Goal: Task Accomplishment & Management: Manage account settings

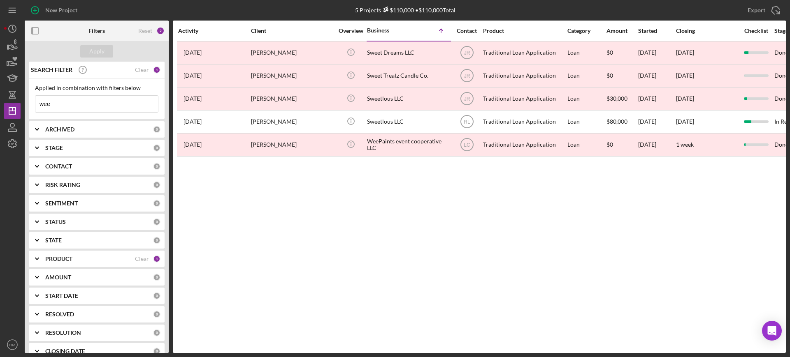
click at [102, 104] on input "wee" at bounding box center [96, 104] width 123 height 16
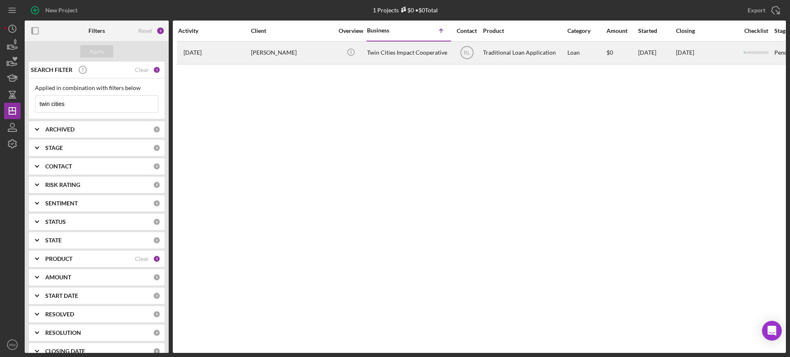
type input "twin cities"
click at [307, 48] on div "[PERSON_NAME]" at bounding box center [292, 53] width 82 height 22
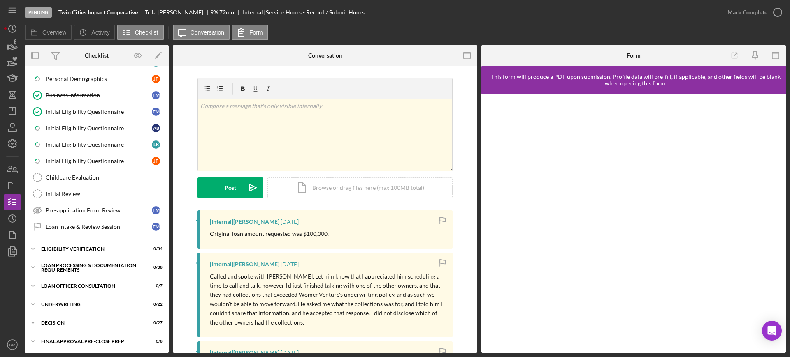
scroll to position [276, 0]
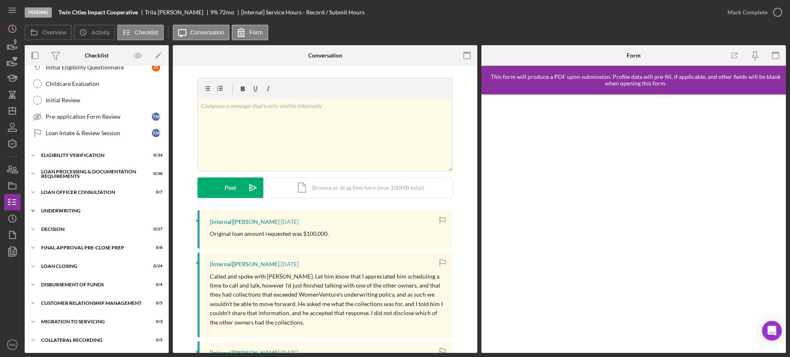
click at [74, 205] on div "Icon/Expander Underwriting 0 / 22" at bounding box center [97, 211] width 144 height 16
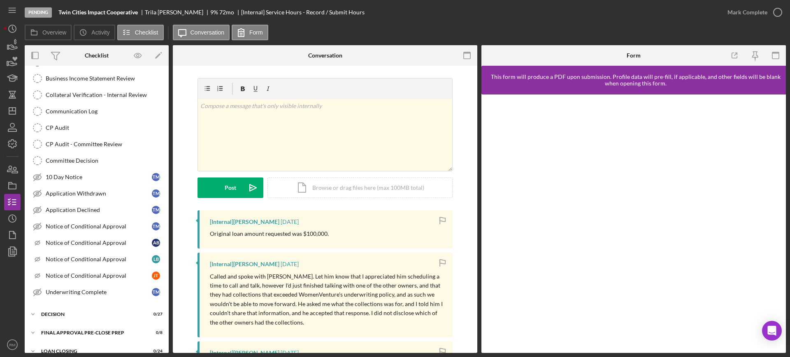
scroll to position [558, 0]
click at [74, 205] on link "Application Declined Application Declined T M" at bounding box center [97, 209] width 136 height 16
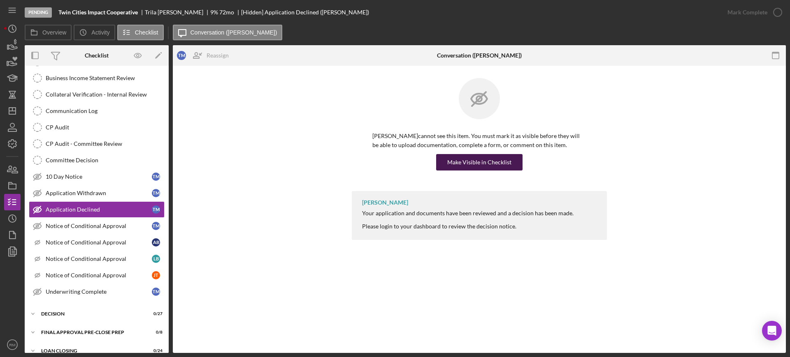
click at [466, 160] on div "Make Visible in Checklist" at bounding box center [479, 162] width 64 height 16
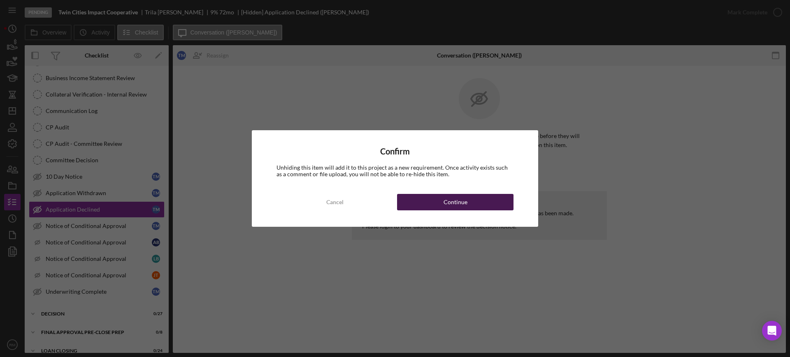
click at [452, 196] on div "Continue" at bounding box center [455, 202] width 24 height 16
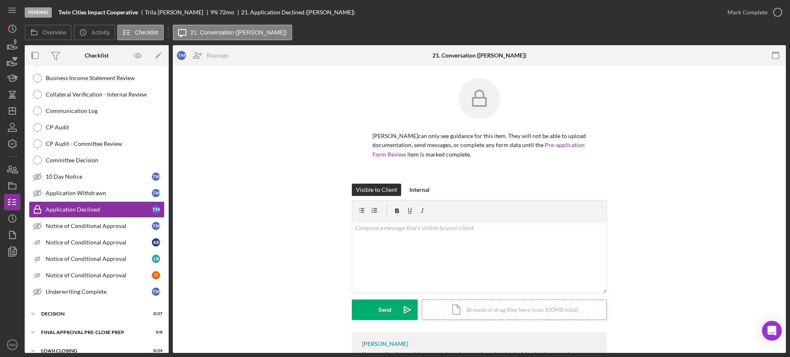
click at [480, 207] on div at bounding box center [479, 211] width 254 height 21
click at [481, 300] on div "Icon/Document Browse or drag files here (max 100MB total) Tap to choose files o…" at bounding box center [513, 310] width 185 height 21
click at [403, 233] on div "v Color teal Color pink Remove color Add row above Add row below Add column bef…" at bounding box center [479, 241] width 254 height 41
paste div
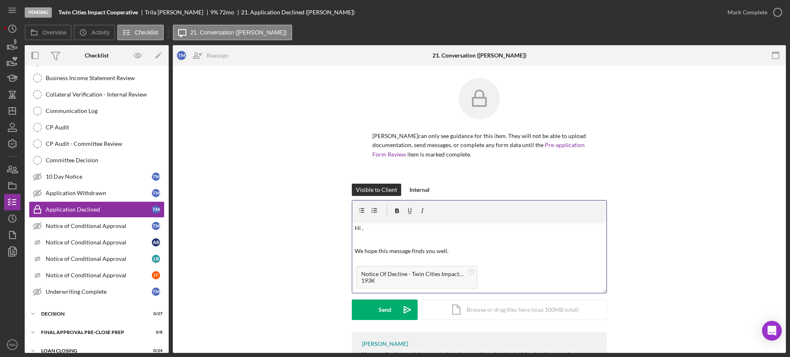
click at [374, 230] on p "Hi ," at bounding box center [479, 228] width 250 height 9
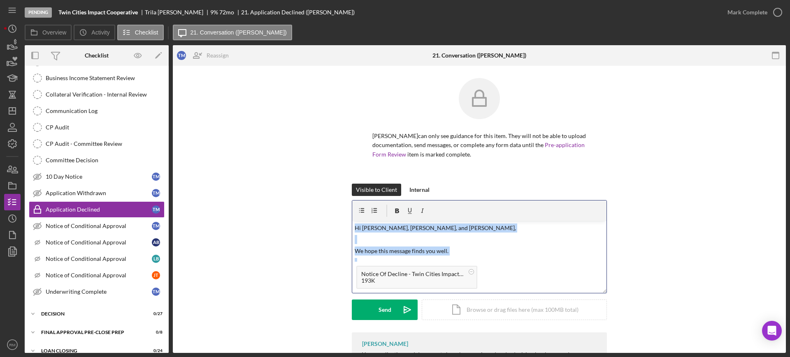
copy div "v Color teal Color pink Remove color Add row above Add row below Add column bef…"
click at [358, 307] on button "Send Icon/icon-invite-send" at bounding box center [385, 310] width 66 height 21
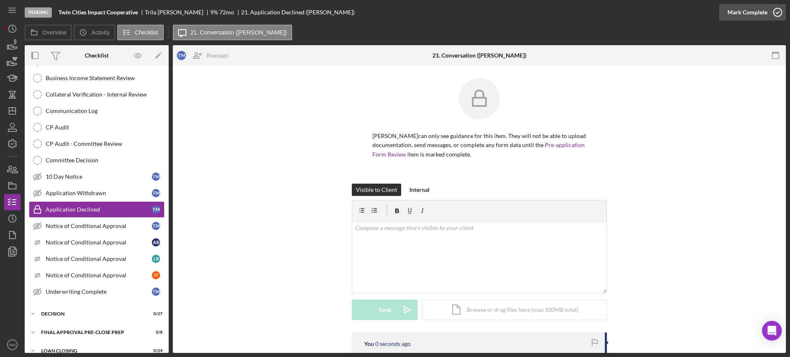
click at [739, 8] on div "Mark Complete" at bounding box center [747, 12] width 40 height 16
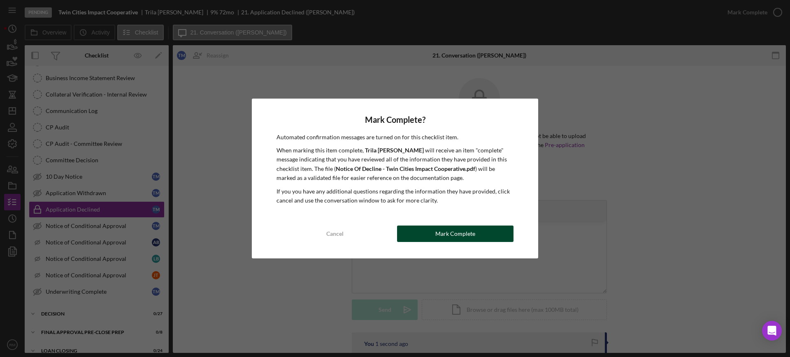
click at [466, 237] on div "Mark Complete" at bounding box center [455, 234] width 40 height 16
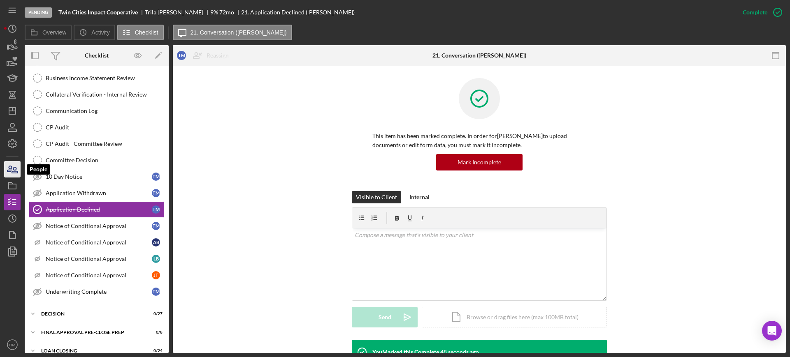
click at [19, 165] on icon "button" at bounding box center [12, 169] width 21 height 21
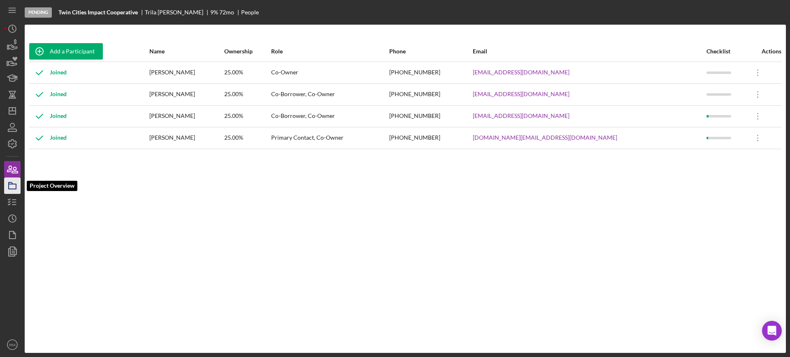
click at [12, 185] on icon "button" at bounding box center [12, 186] width 21 height 21
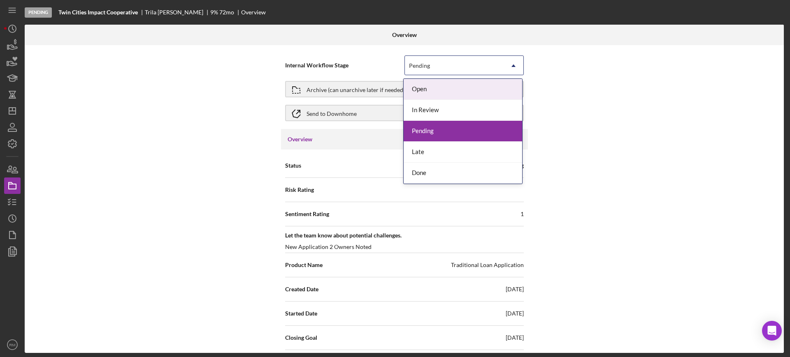
click at [426, 63] on div "Pending" at bounding box center [419, 66] width 21 height 7
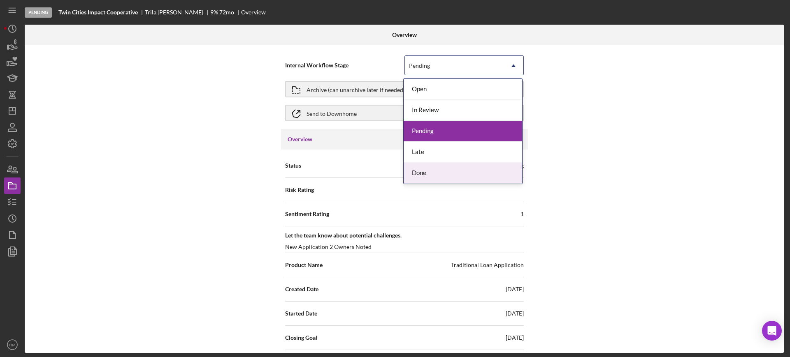
click at [425, 165] on div "Done" at bounding box center [462, 173] width 118 height 21
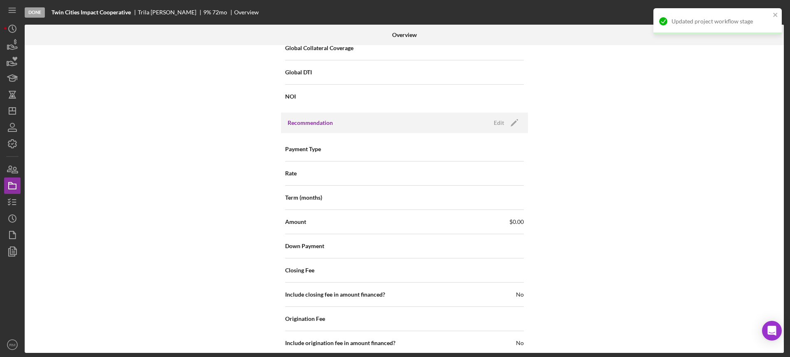
scroll to position [846, 0]
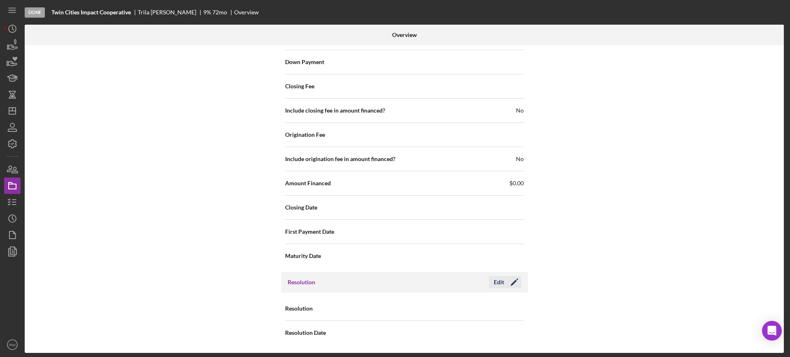
click at [501, 281] on div "Edit" at bounding box center [498, 282] width 10 height 12
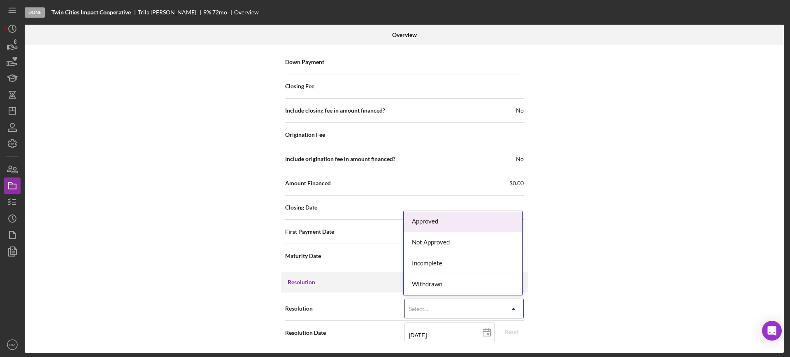
click at [462, 305] on div "Select..." at bounding box center [454, 309] width 99 height 19
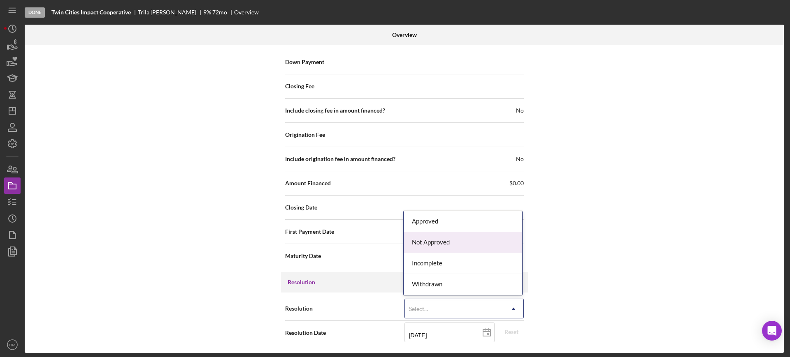
click at [442, 246] on div "Not Approved" at bounding box center [462, 242] width 118 height 21
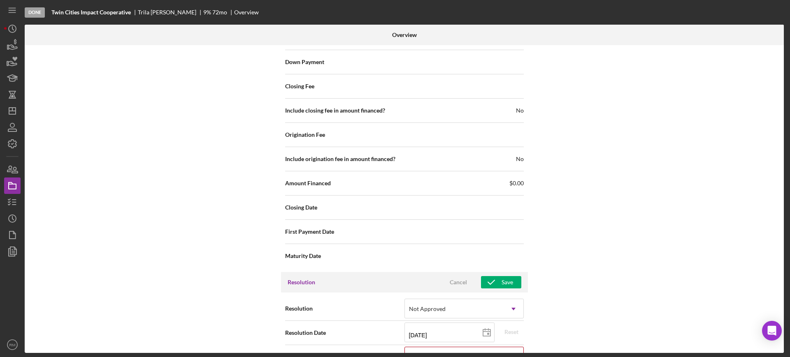
scroll to position [899, 0]
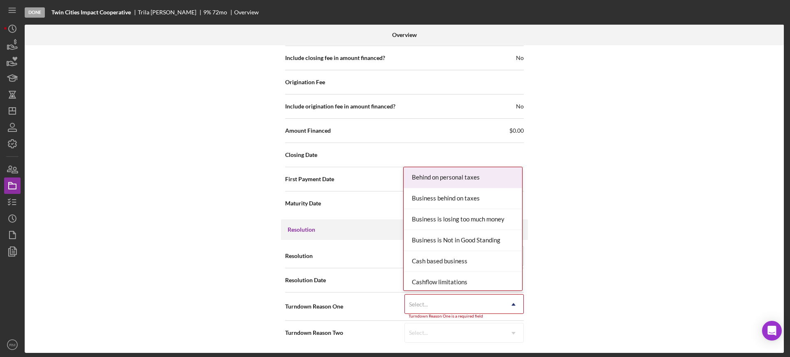
click at [437, 308] on div "Select..." at bounding box center [454, 304] width 99 height 19
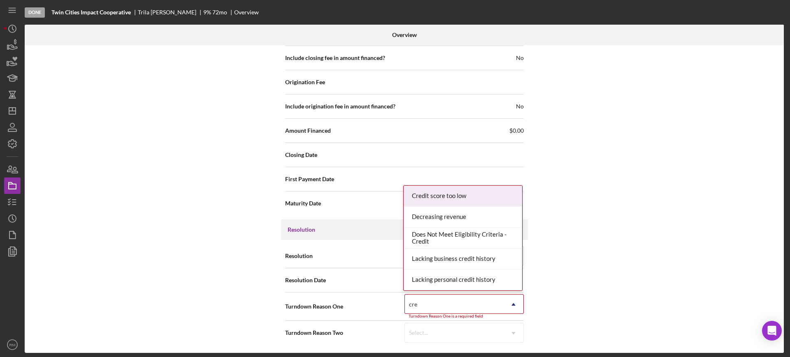
type input "cred"
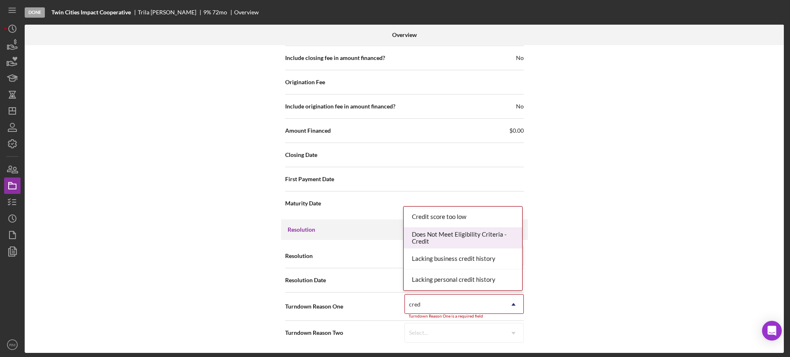
click at [459, 241] on div "Does Not Meet Eligibility Criteria - Credit" at bounding box center [462, 238] width 118 height 21
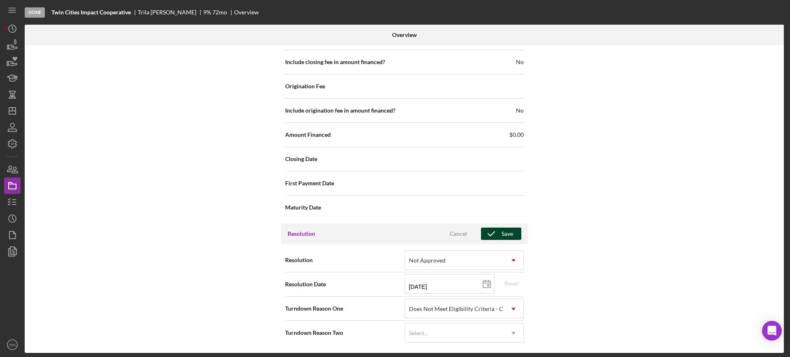
click at [489, 238] on icon "button" at bounding box center [491, 234] width 21 height 21
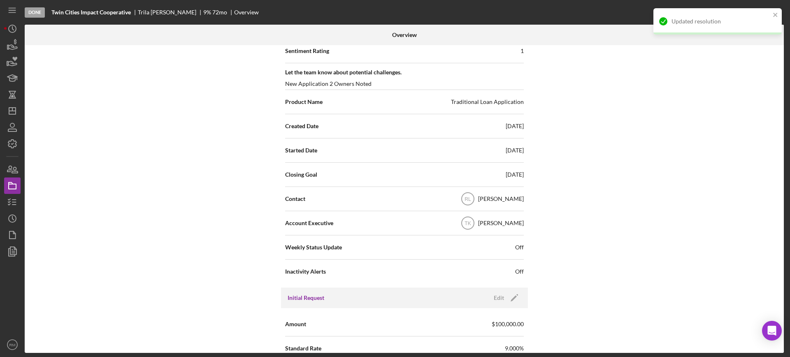
scroll to position [0, 0]
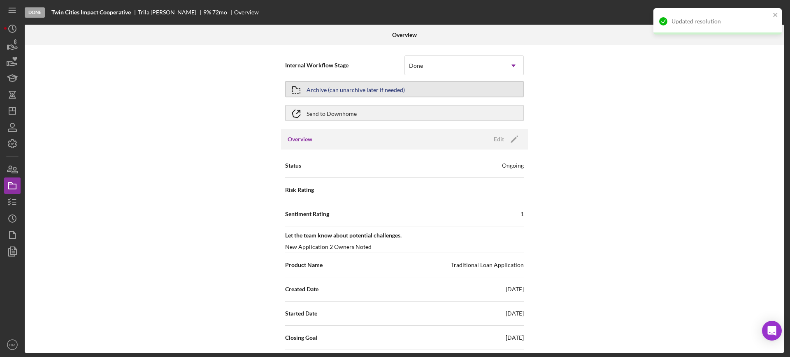
click at [328, 88] on div "Archive (can unarchive later if needed)" at bounding box center [355, 89] width 98 height 15
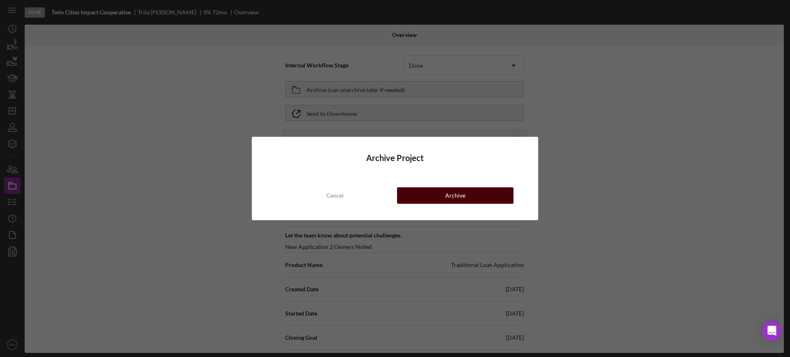
click at [444, 192] on button "Archive" at bounding box center [455, 196] width 116 height 16
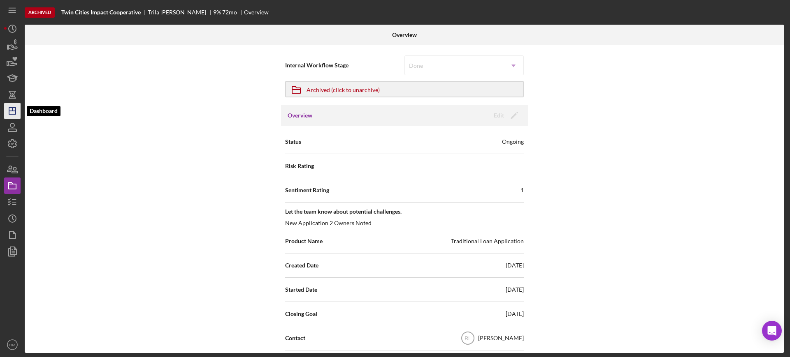
click at [14, 113] on icon "Icon/Dashboard" at bounding box center [12, 111] width 21 height 21
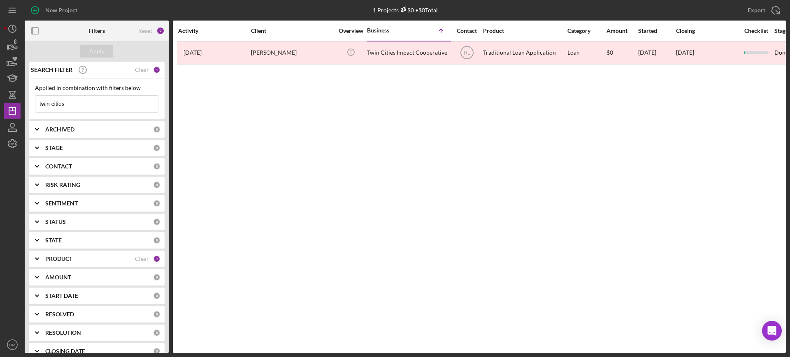
click at [120, 104] on input "twin cities" at bounding box center [96, 104] width 123 height 16
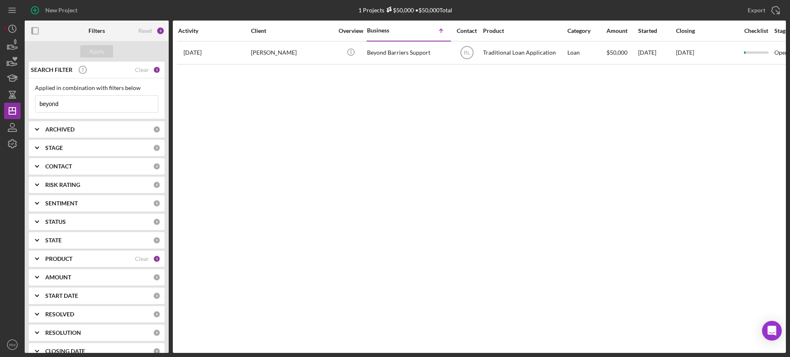
type input "beyond"
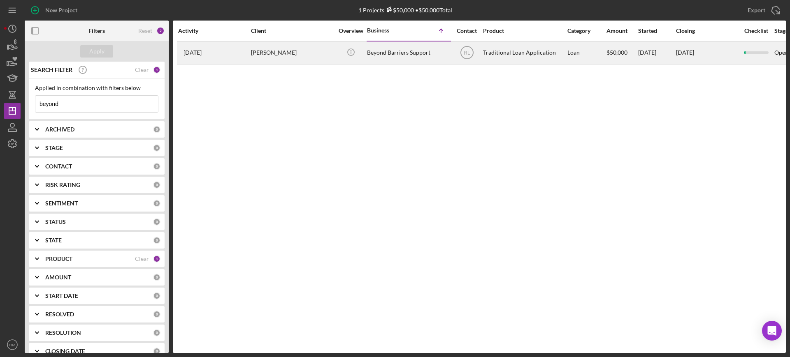
click at [419, 49] on div "Beyond Barriers Support" at bounding box center [408, 53] width 82 height 22
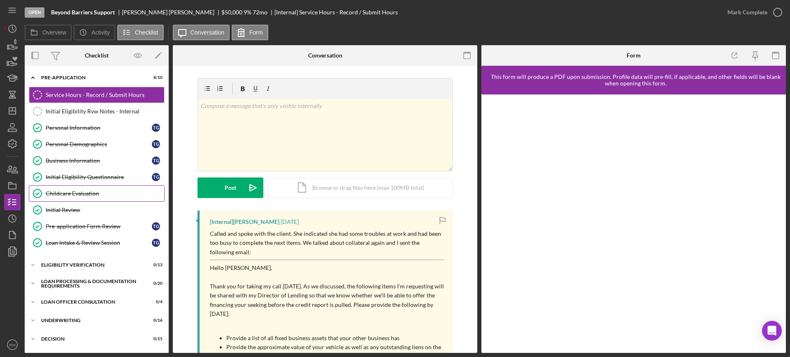
scroll to position [110, 0]
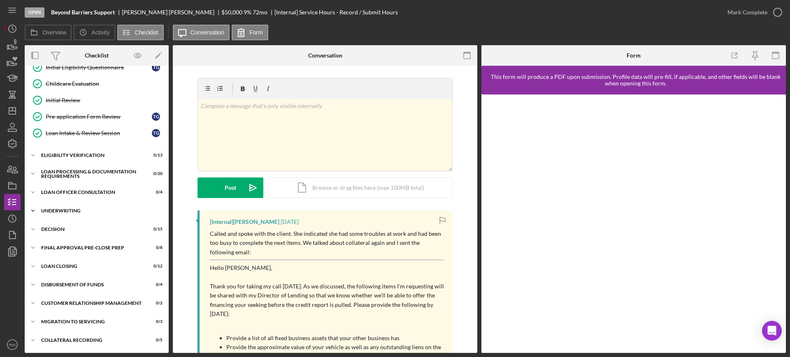
click at [55, 211] on div "Underwriting" at bounding box center [99, 210] width 117 height 5
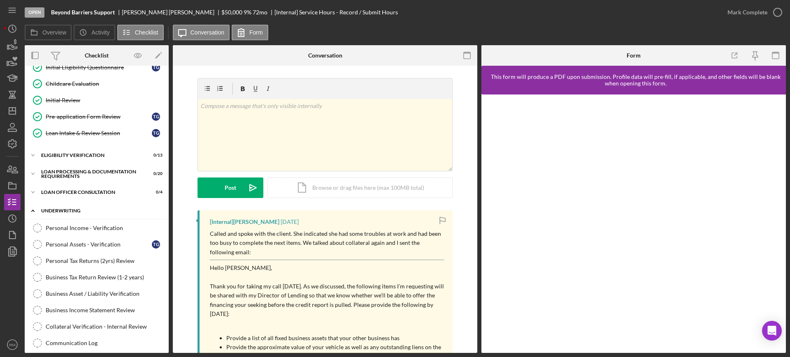
scroll to position [377, 0]
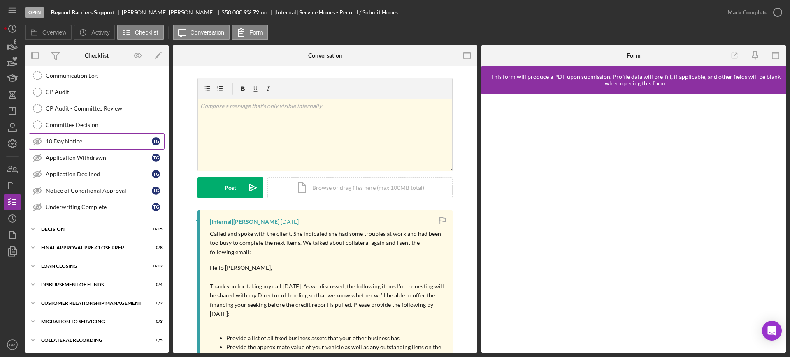
click at [94, 140] on div "10 Day Notice" at bounding box center [99, 141] width 106 height 7
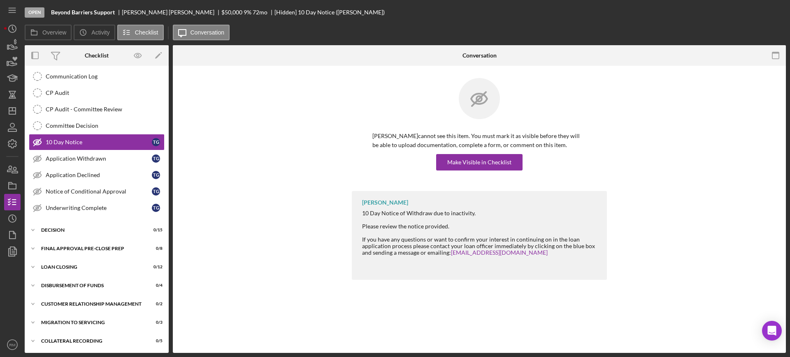
scroll to position [377, 0]
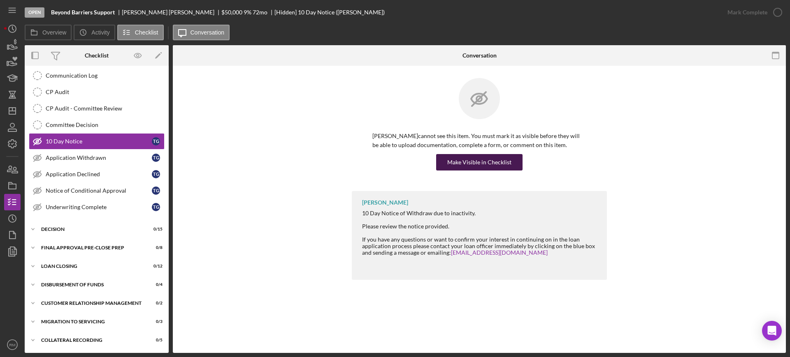
click at [453, 164] on div "Make Visible in Checklist" at bounding box center [479, 162] width 64 height 16
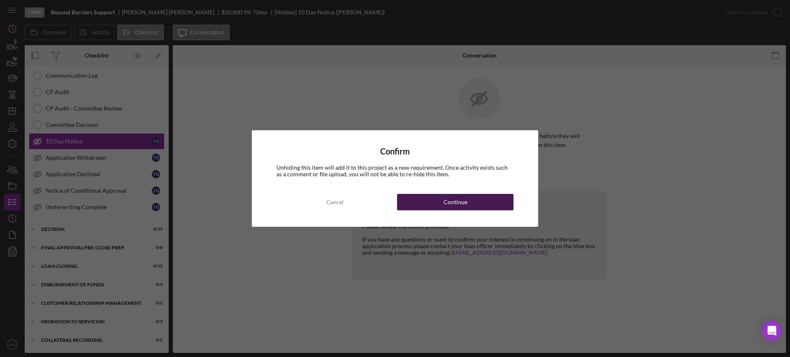
click at [453, 195] on div "Continue" at bounding box center [455, 202] width 24 height 16
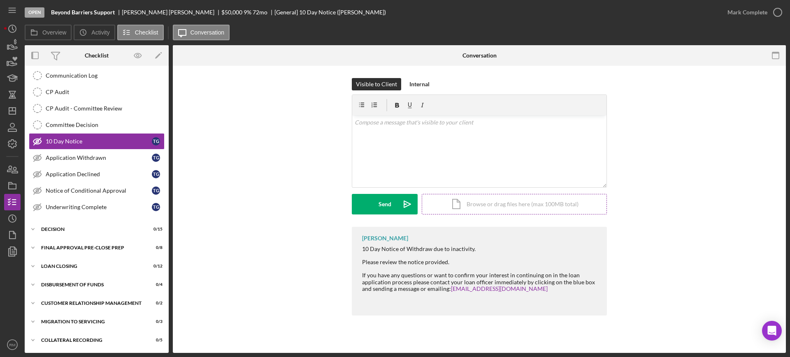
click at [481, 199] on div "Icon/Document Browse or drag files here (max 100MB total) Tap to choose files o…" at bounding box center [513, 204] width 185 height 21
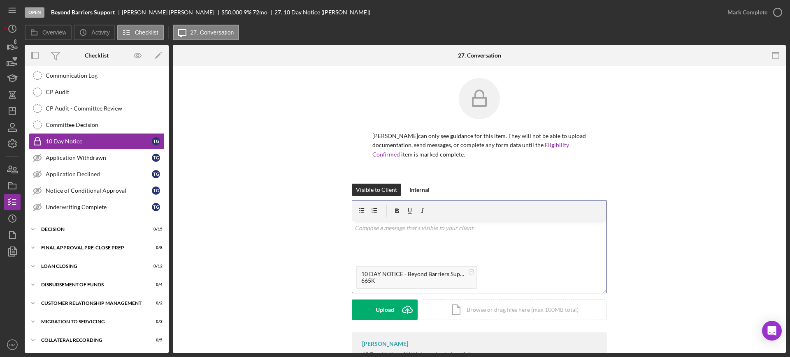
click at [401, 232] on p at bounding box center [479, 228] width 250 height 9
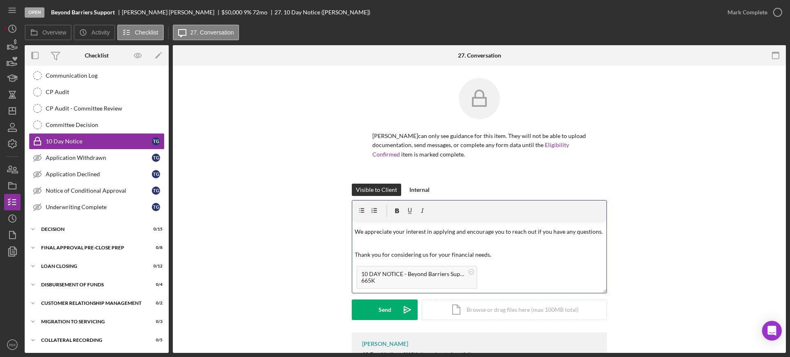
scroll to position [0, 0]
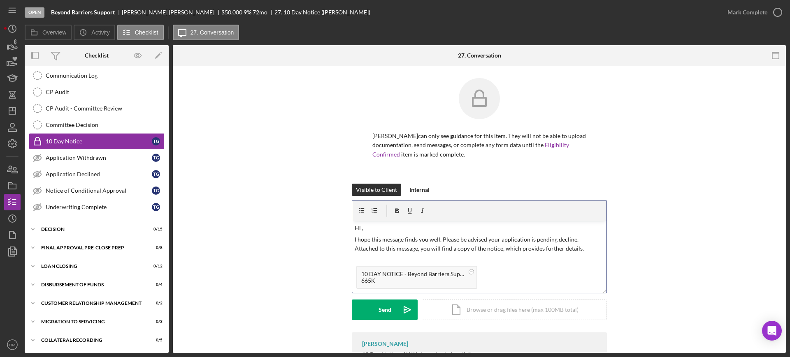
click at [401, 232] on p "Hi ," at bounding box center [479, 228] width 250 height 9
click at [378, 305] on div "Send" at bounding box center [384, 310] width 13 height 21
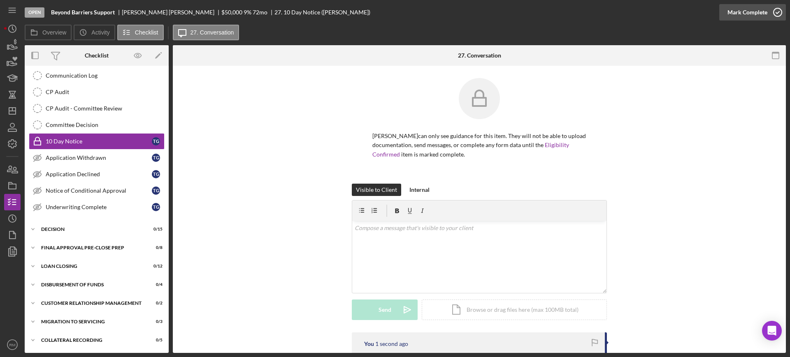
click at [739, 14] on div "Mark Complete" at bounding box center [747, 12] width 40 height 16
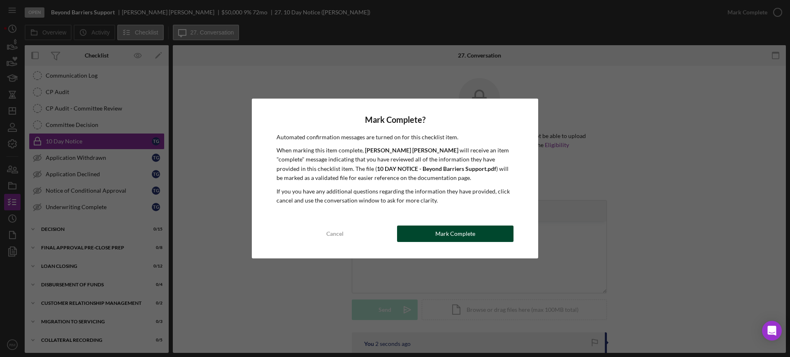
click at [429, 231] on button "Mark Complete" at bounding box center [455, 234] width 116 height 16
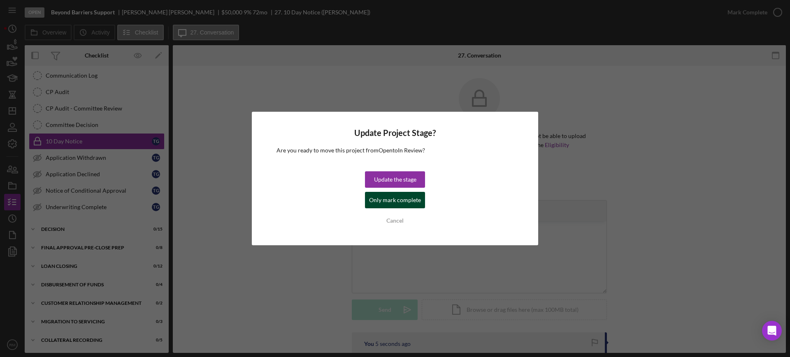
click at [389, 199] on div "Only mark complete" at bounding box center [395, 200] width 52 height 16
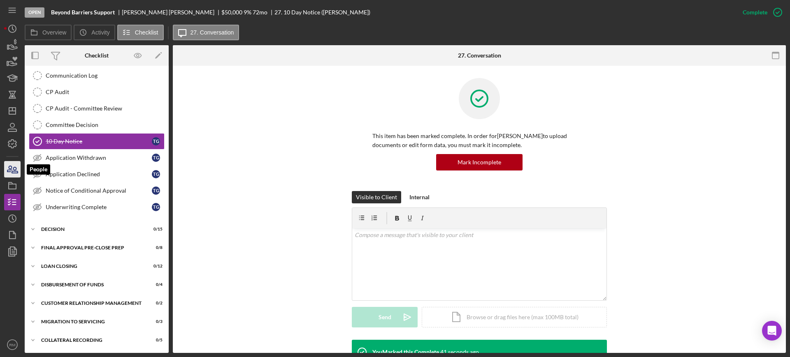
click at [10, 177] on icon "button" at bounding box center [12, 169] width 21 height 21
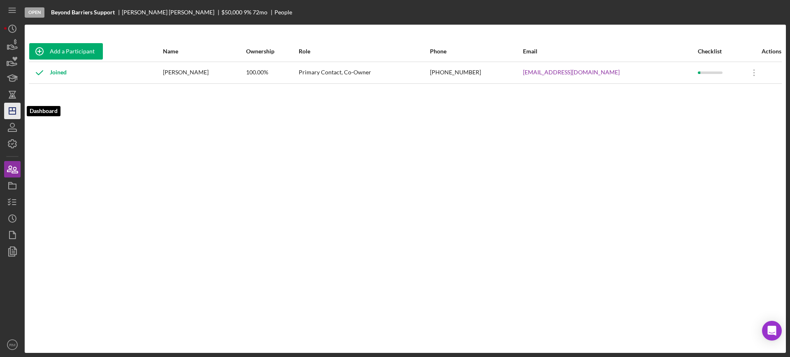
click at [15, 114] on polygon "button" at bounding box center [12, 111] width 7 height 7
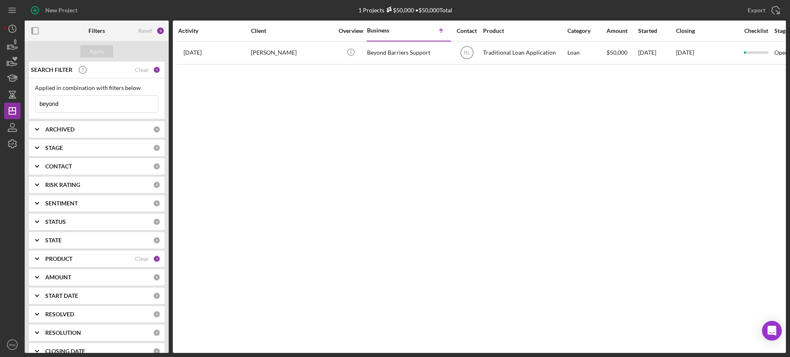
click at [79, 104] on input "beyond" at bounding box center [96, 104] width 123 height 16
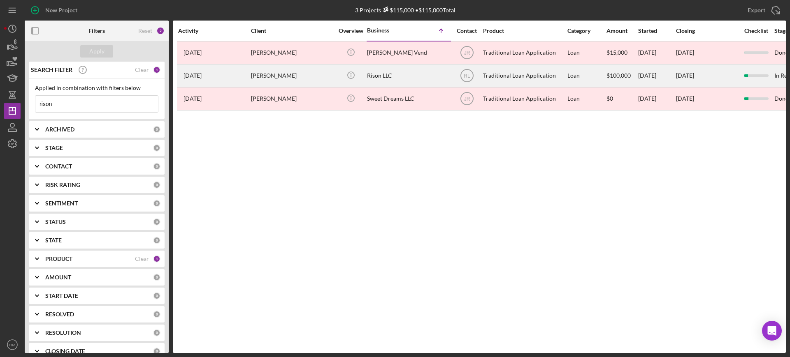
type input "rison"
click at [240, 73] on div "[DATE] [PERSON_NAME]" at bounding box center [214, 76] width 72 height 22
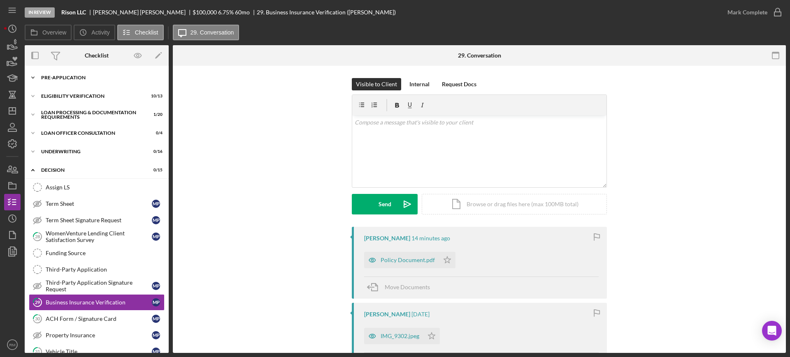
click at [74, 79] on div "Pre-Application" at bounding box center [99, 77] width 117 height 5
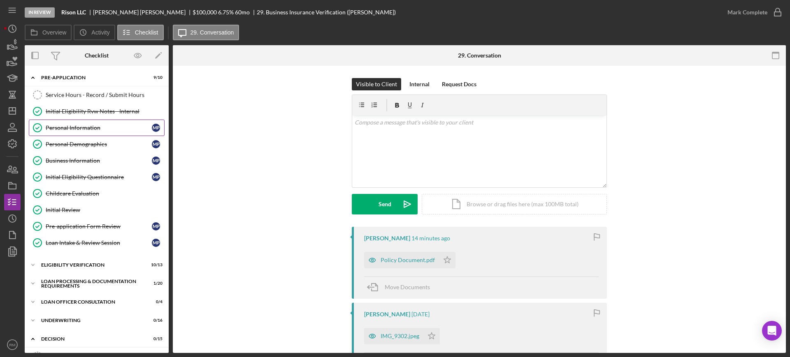
click at [61, 126] on div "Personal Information" at bounding box center [99, 128] width 106 height 7
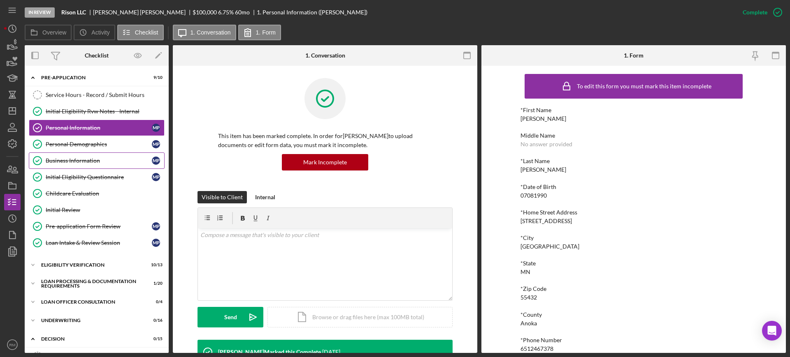
click at [59, 159] on div "Business Information" at bounding box center [99, 160] width 106 height 7
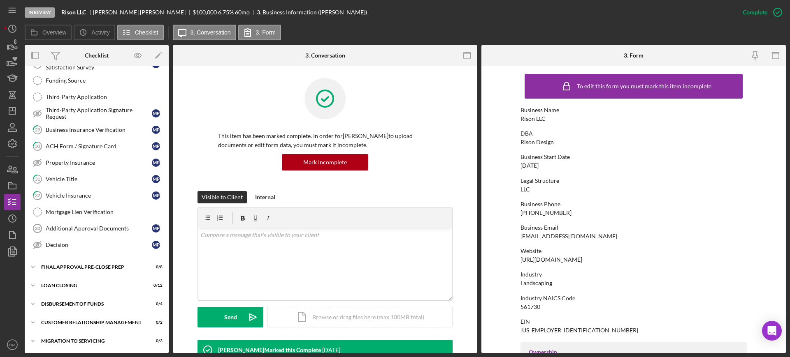
scroll to position [361, 0]
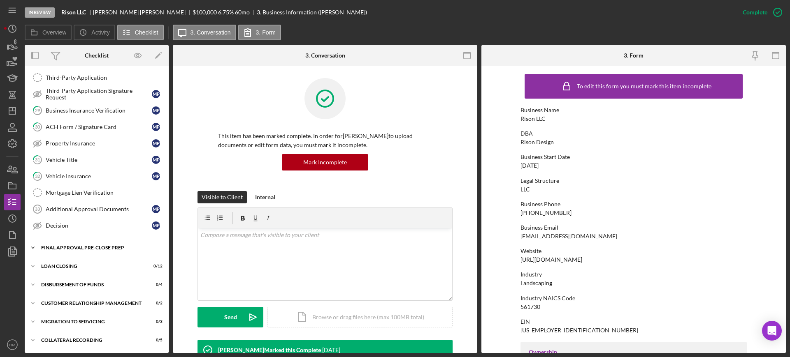
click at [89, 242] on div "Icon/Expander Final Approval Pre-Close Prep 0 / 8" at bounding box center [97, 248] width 144 height 16
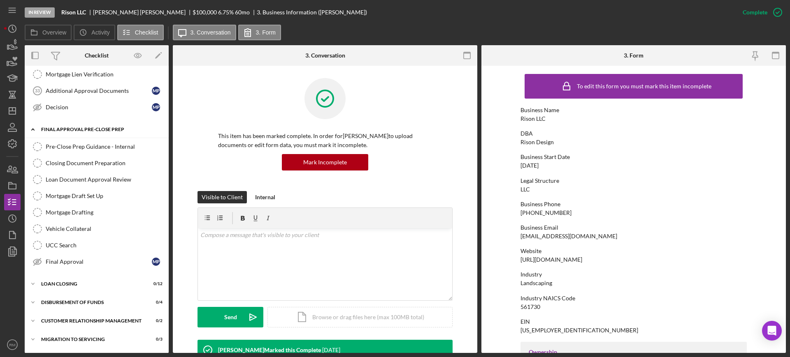
scroll to position [497, 0]
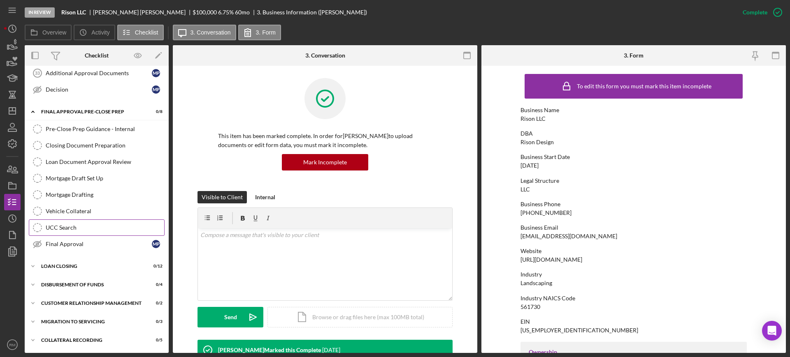
click at [69, 224] on link "UCC Search UCC Search" at bounding box center [97, 228] width 136 height 16
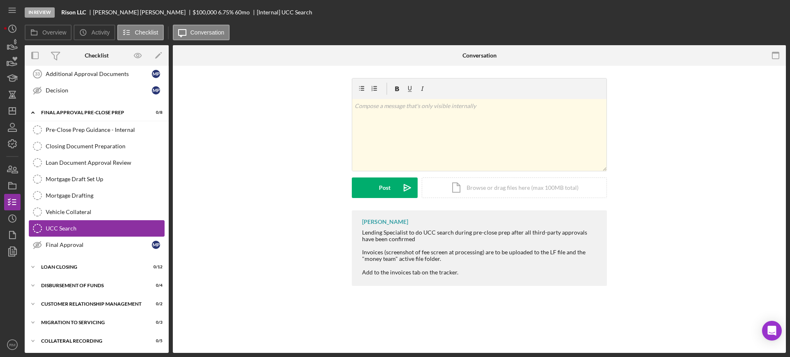
scroll to position [497, 0]
click at [451, 183] on div "Icon/Document Browse or drag files here (max 100MB total) Tap to choose files o…" at bounding box center [513, 188] width 185 height 21
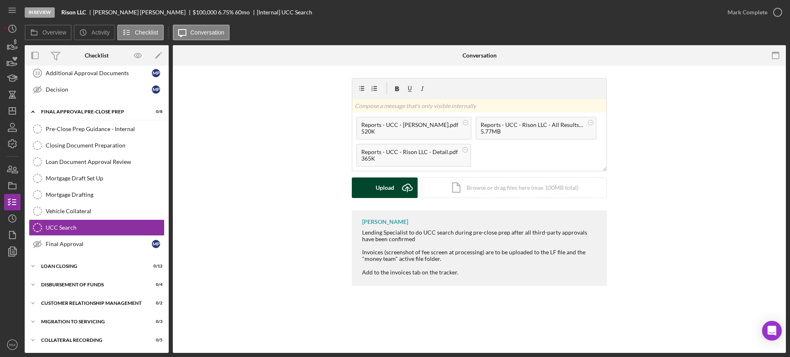
click at [371, 180] on button "Upload Icon/Upload" at bounding box center [385, 188] width 66 height 21
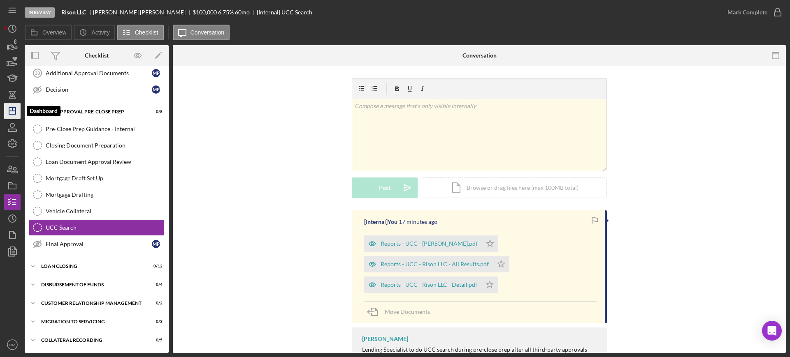
click at [20, 111] on icon "Icon/Dashboard" at bounding box center [12, 111] width 21 height 21
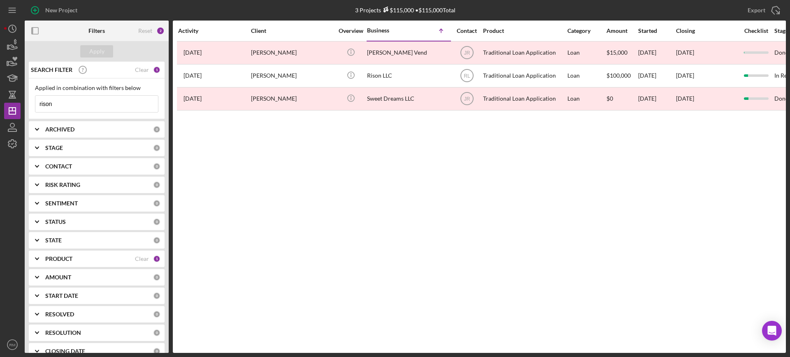
click at [116, 106] on input "rison" at bounding box center [96, 104] width 123 height 16
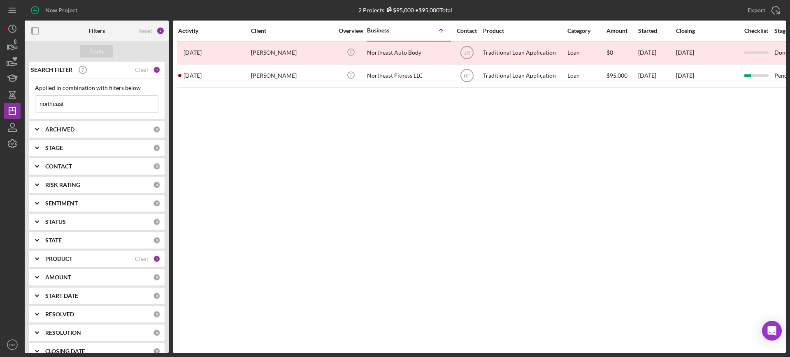
type input "northeast"
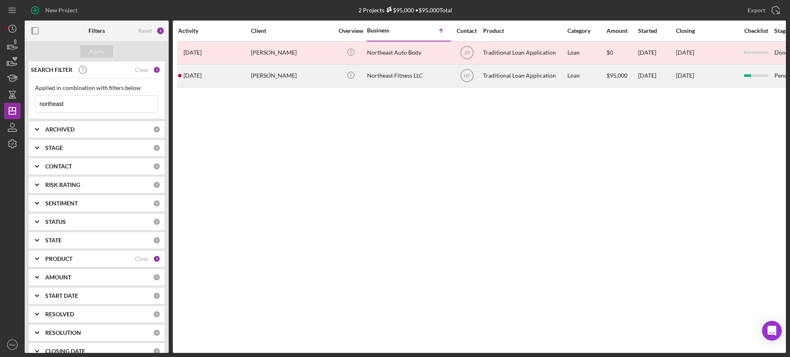
click at [226, 82] on div "[DATE] [PERSON_NAME]" at bounding box center [214, 76] width 72 height 22
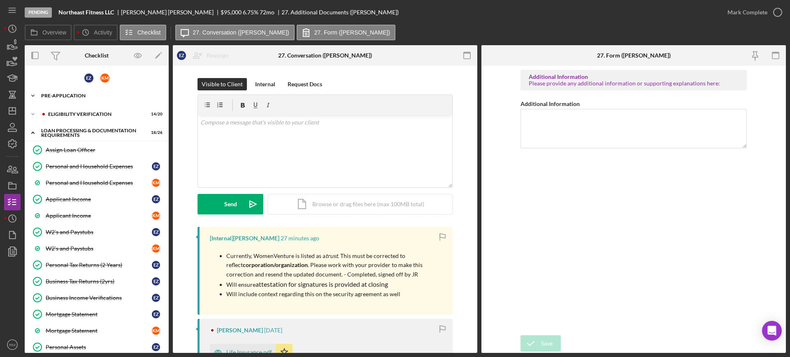
click at [76, 96] on div "Pre-Application" at bounding box center [99, 95] width 117 height 5
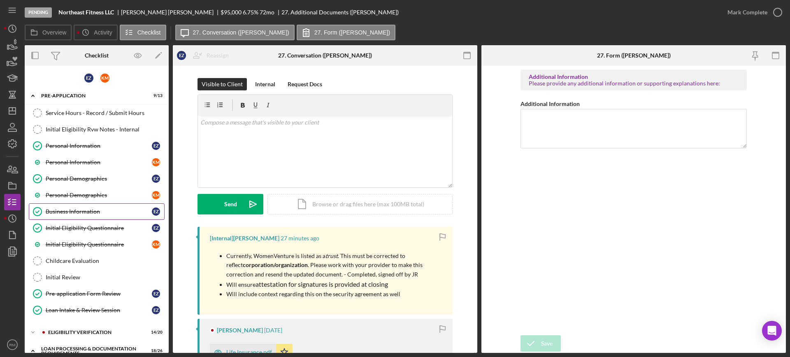
click at [63, 217] on link "Business Information Business Information E Z" at bounding box center [97, 212] width 136 height 16
